Goal: Check status: Check status

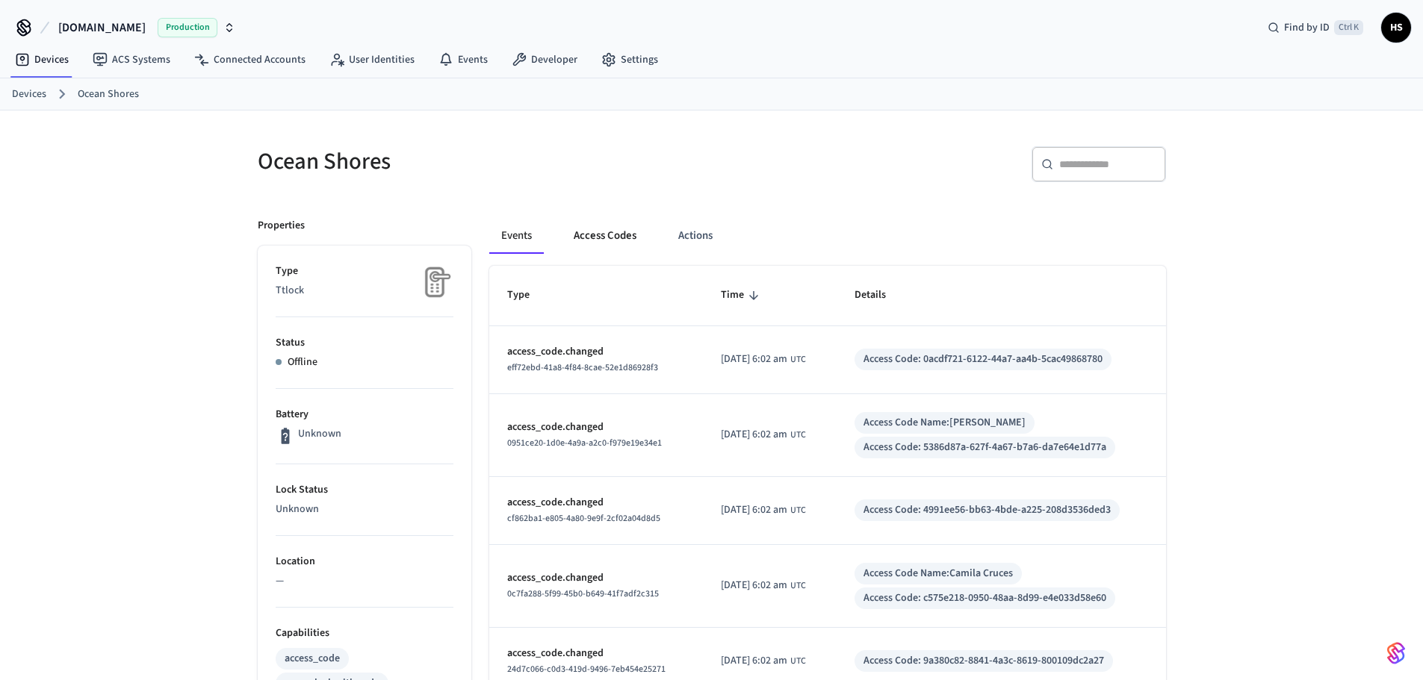
click at [592, 227] on button "Access Codes" at bounding box center [605, 236] width 87 height 36
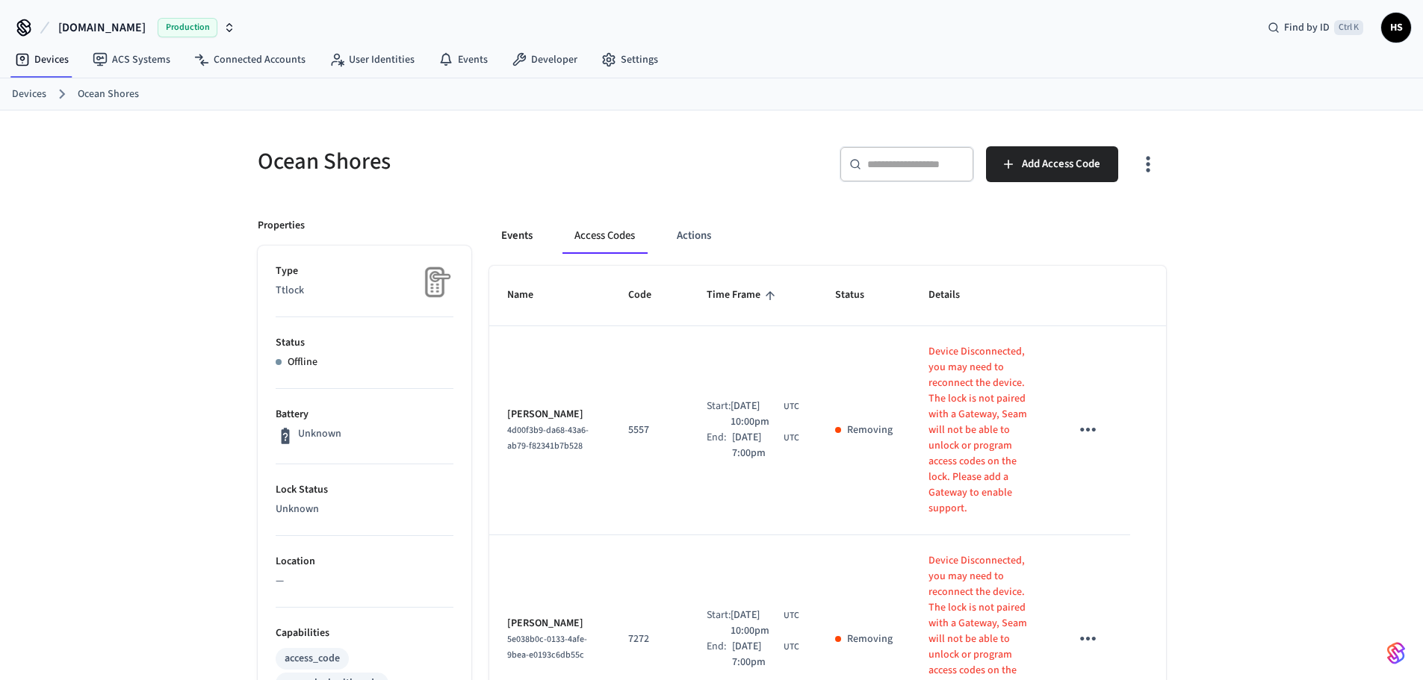
click at [535, 229] on button "Events" at bounding box center [516, 236] width 55 height 36
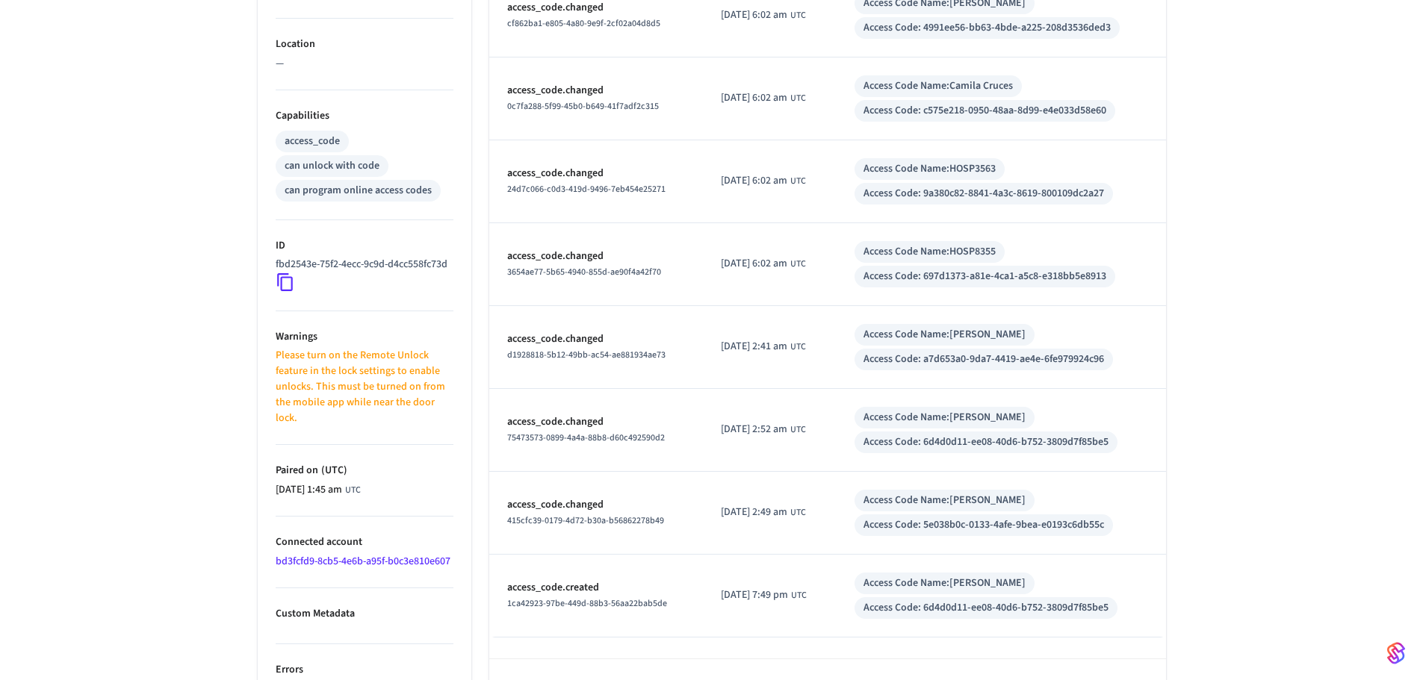
scroll to position [523, 0]
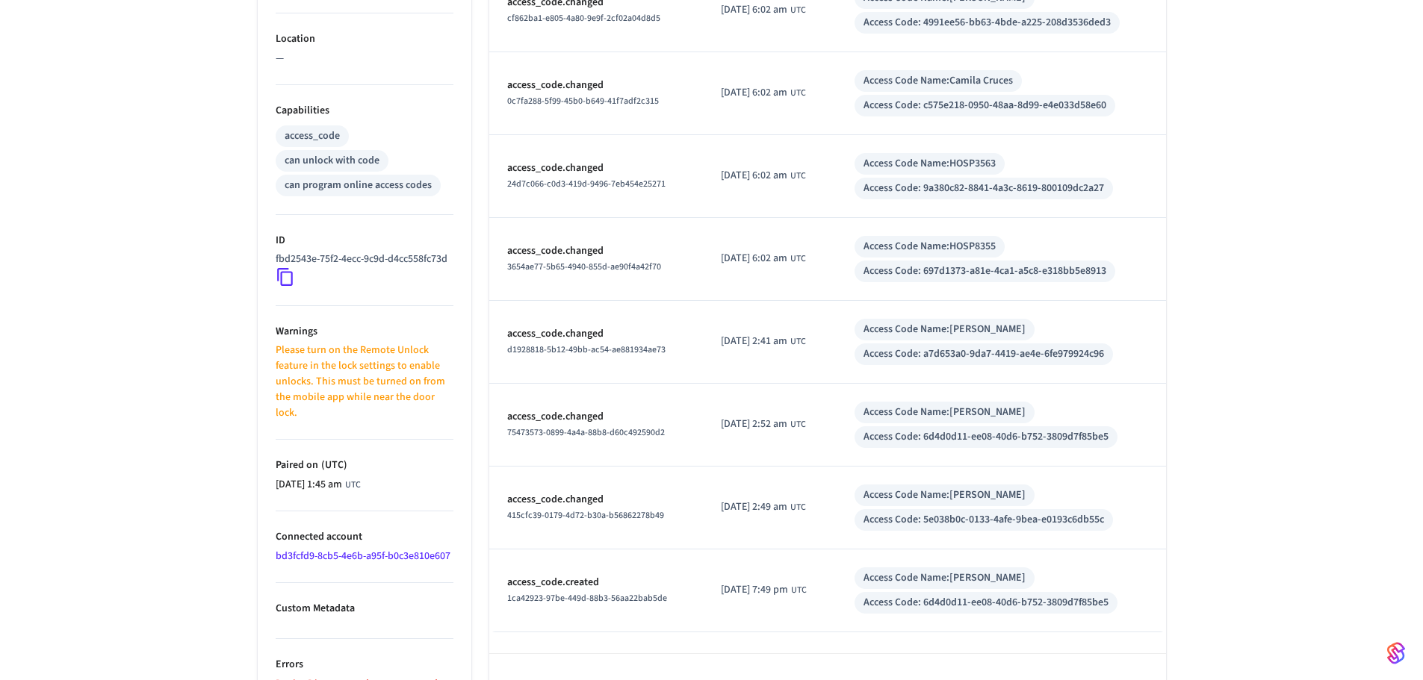
click at [377, 564] on link "bd3fcfd9-8cb5-4e6b-a95f-b0c3e810e607" at bounding box center [363, 556] width 175 height 15
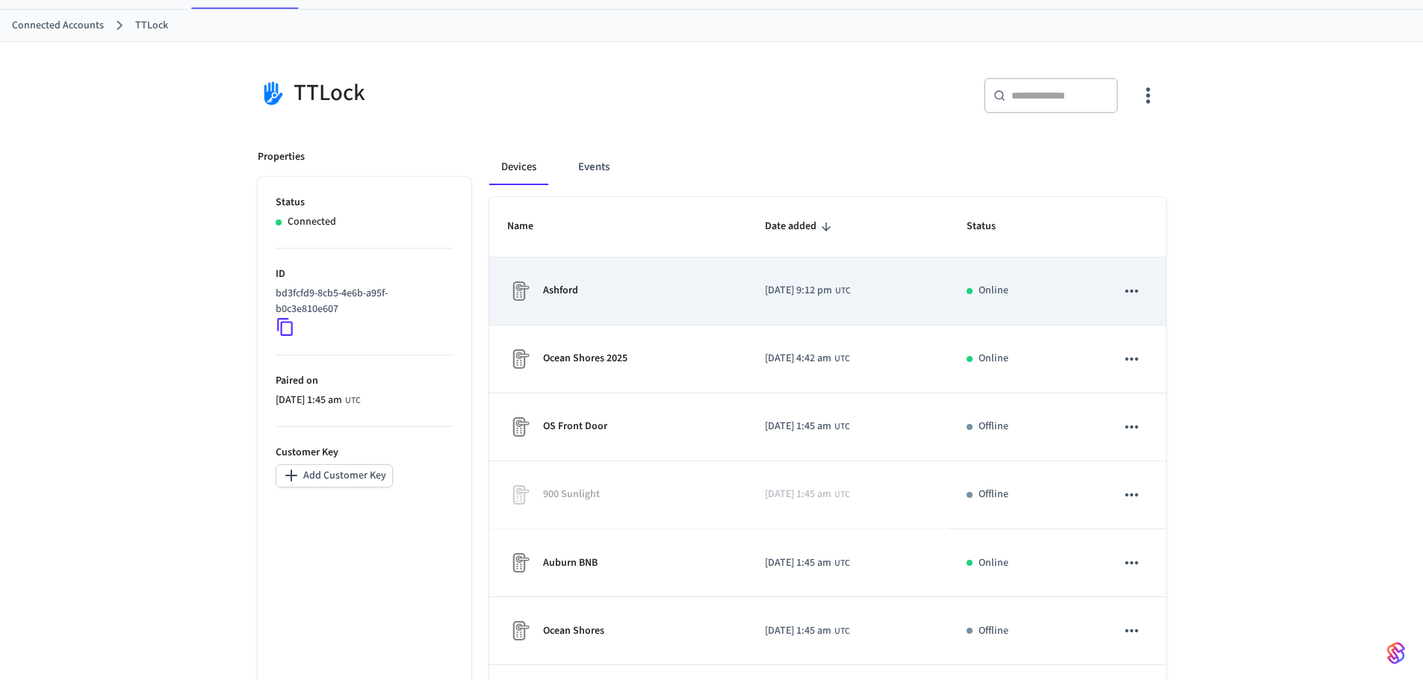
scroll to position [75, 0]
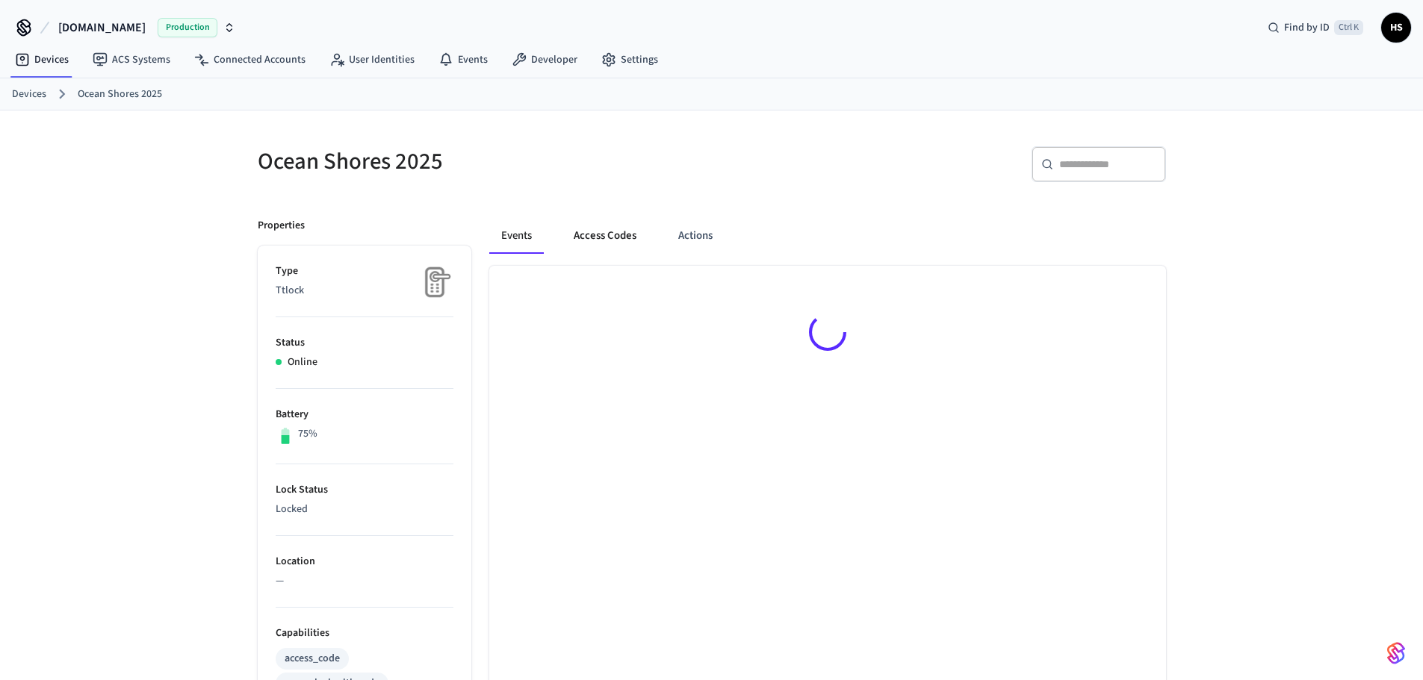
click at [620, 239] on button "Access Codes" at bounding box center [605, 236] width 87 height 36
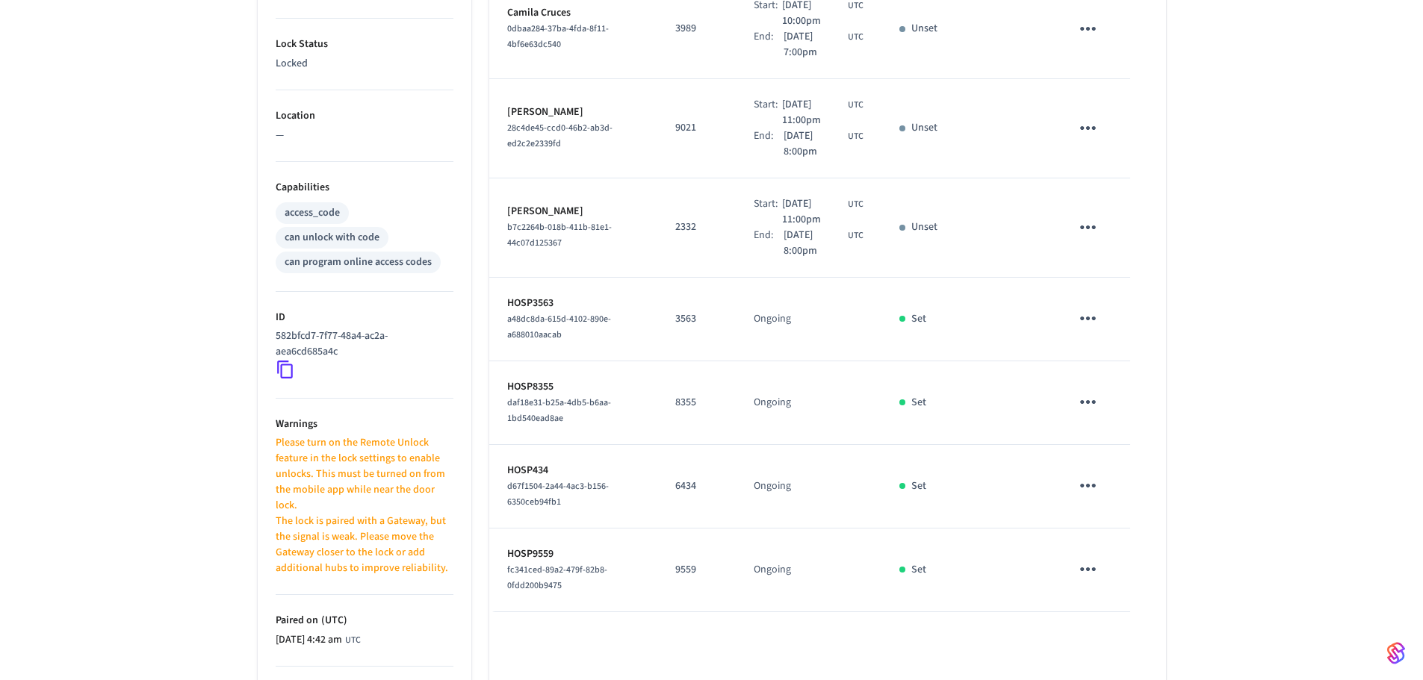
scroll to position [448, 0]
click at [134, 553] on div "Ocean Shores 2025 ​ ​ Add Access Code Properties Type Ttlock Status Online Batt…" at bounding box center [711, 226] width 1423 height 1129
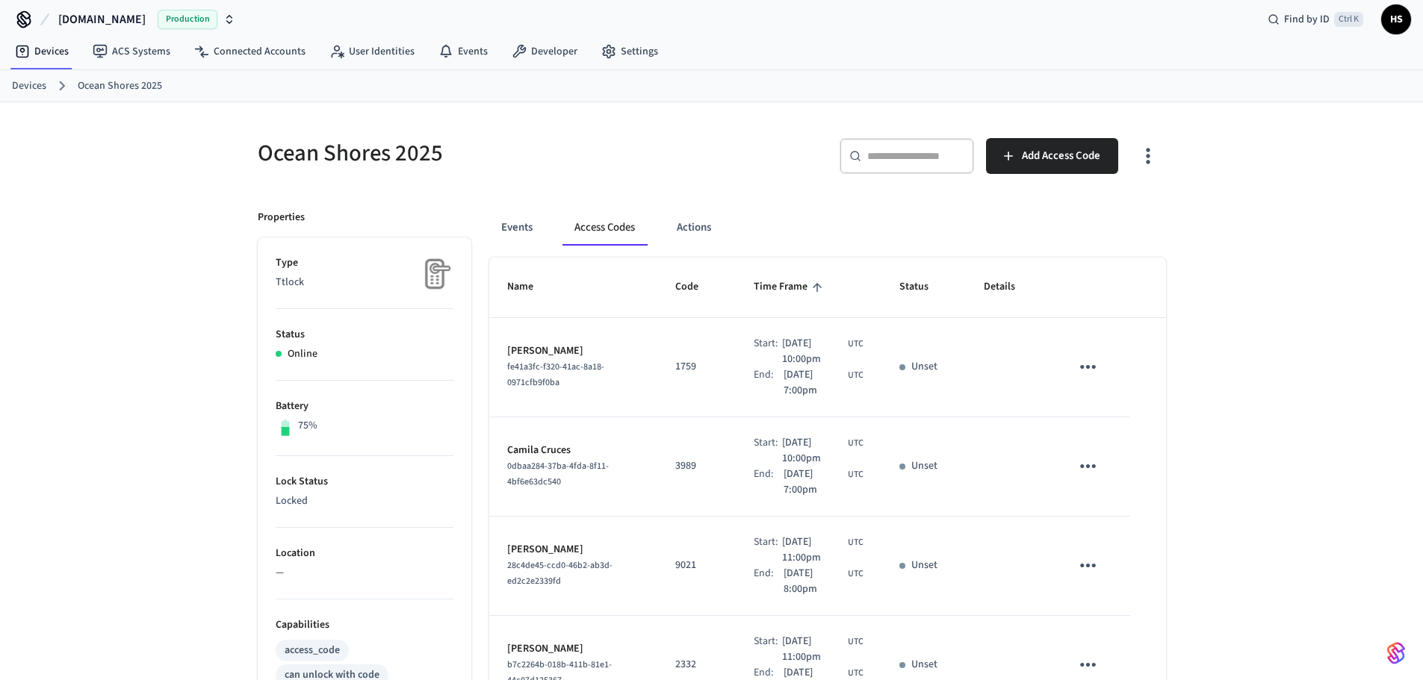
scroll to position [0, 0]
